Goal: Navigation & Orientation: Find specific page/section

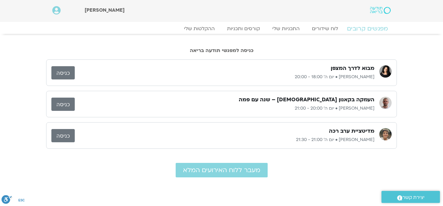
click at [366, 30] on link "מפגשים קרובים" at bounding box center [367, 28] width 56 height 7
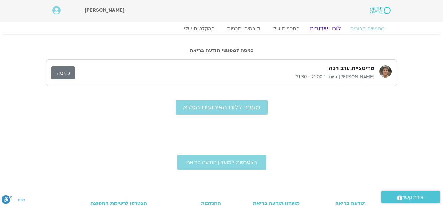
click at [330, 28] on link "לוח שידורים" at bounding box center [325, 28] width 46 height 7
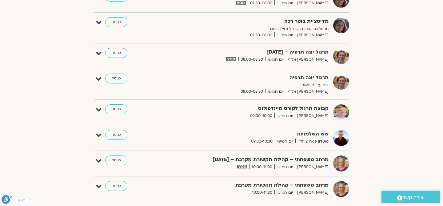
scroll to position [600, 0]
